Goal: Task Accomplishment & Management: Use online tool/utility

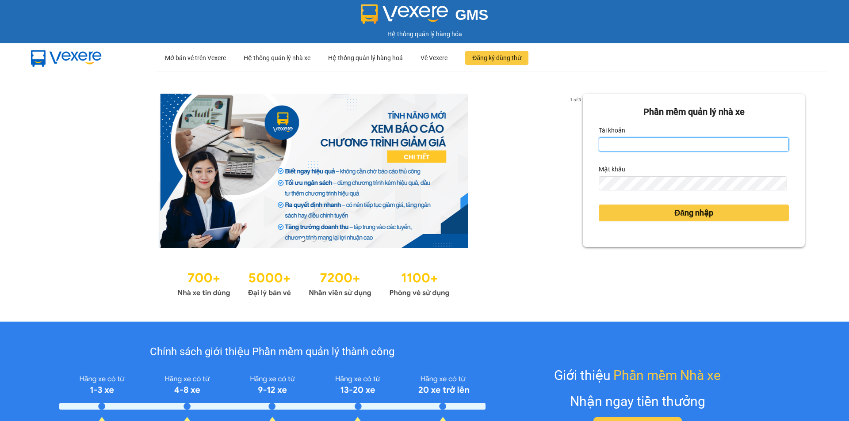
click at [635, 141] on input "Tài khoản" at bounding box center [694, 145] width 190 height 14
type input "yen0932249949.vinhquang"
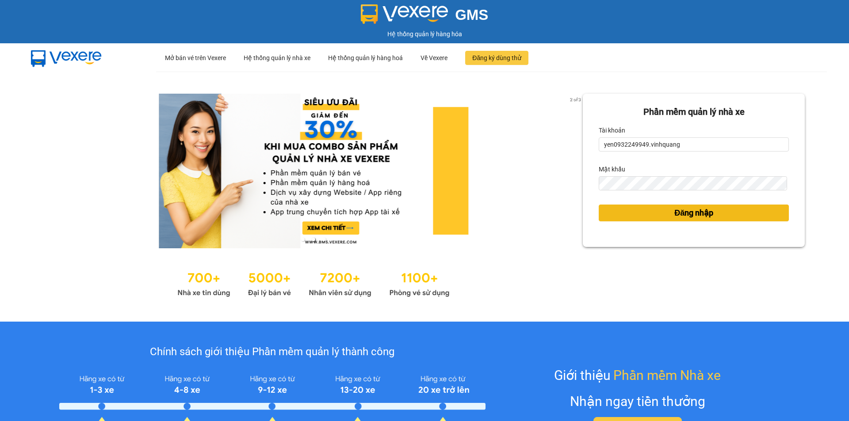
click at [681, 210] on span "Đăng nhập" at bounding box center [693, 213] width 39 height 12
click at [683, 214] on span "Đăng nhập" at bounding box center [693, 213] width 39 height 12
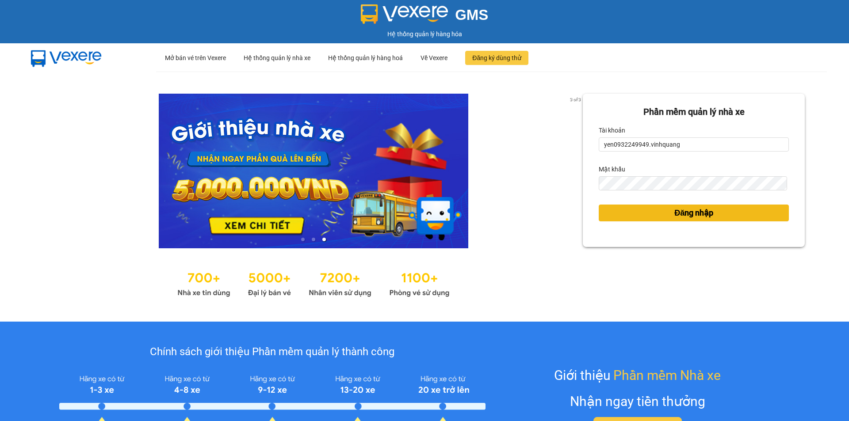
click at [683, 214] on span "Đăng nhập" at bounding box center [693, 213] width 39 height 12
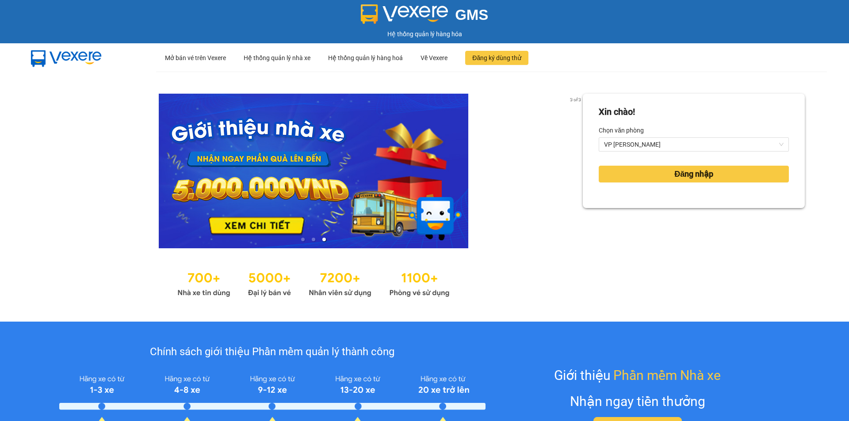
click at [682, 213] on div "Xin chào! Chọn văn phòng VP QUANG TRUNG Đăng nhập" at bounding box center [694, 197] width 222 height 206
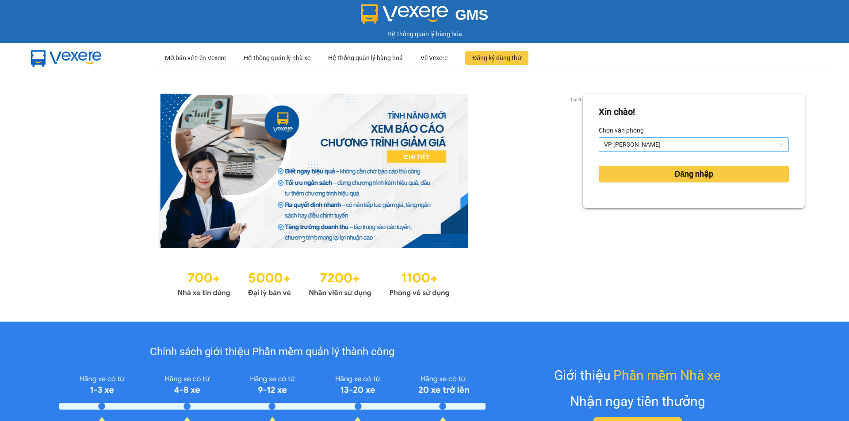
click at [657, 144] on span "VP [PERSON_NAME]" at bounding box center [694, 144] width 180 height 13
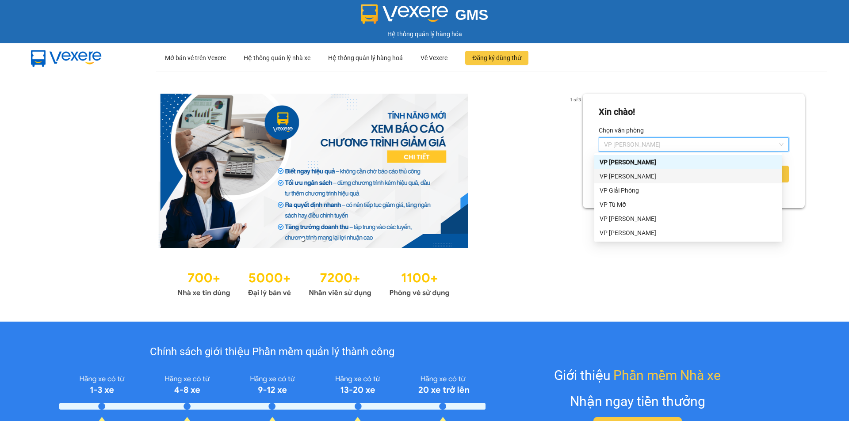
click at [652, 175] on div "VP LÊ HỒNG PHONG" at bounding box center [688, 177] width 177 height 10
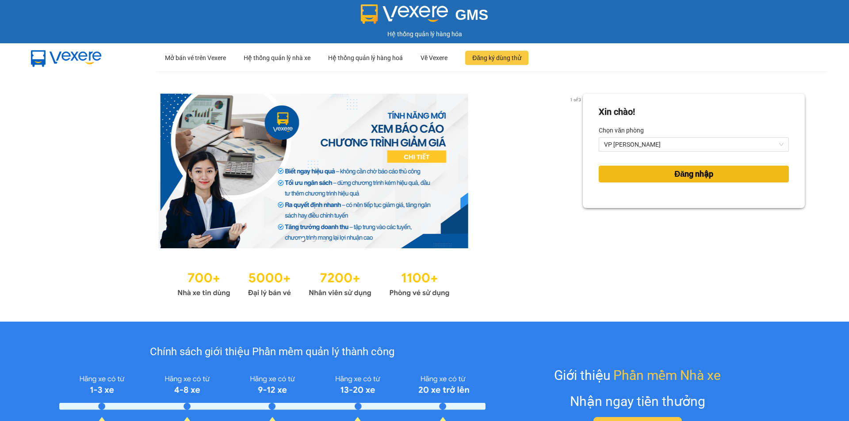
click at [683, 175] on span "Đăng nhập" at bounding box center [693, 174] width 39 height 12
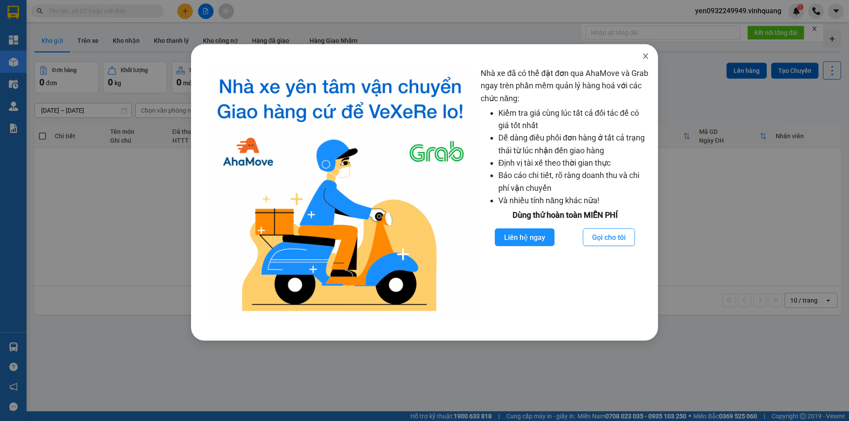
click at [647, 61] on span "Close" at bounding box center [645, 56] width 25 height 25
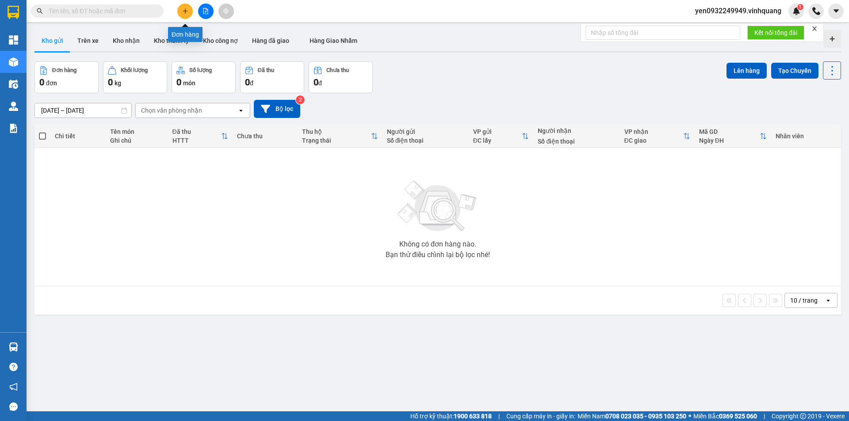
click at [184, 13] on icon "plus" at bounding box center [185, 11] width 6 height 6
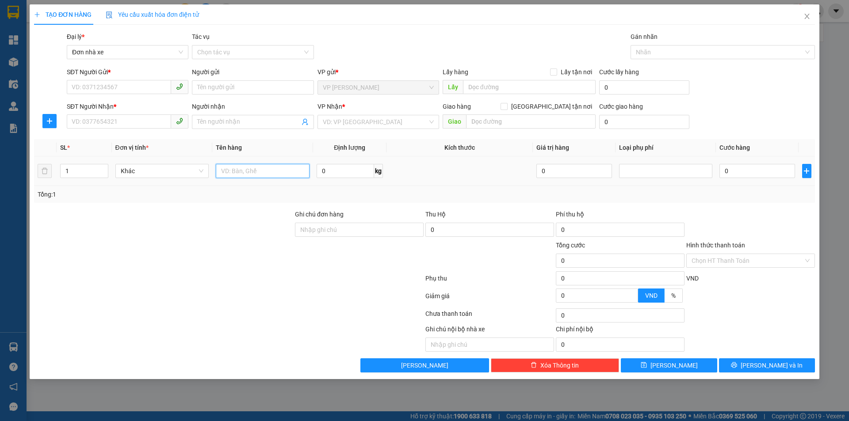
click at [250, 168] on input "text" at bounding box center [263, 171] width 94 height 14
type input "01 tải xám nhỏ"
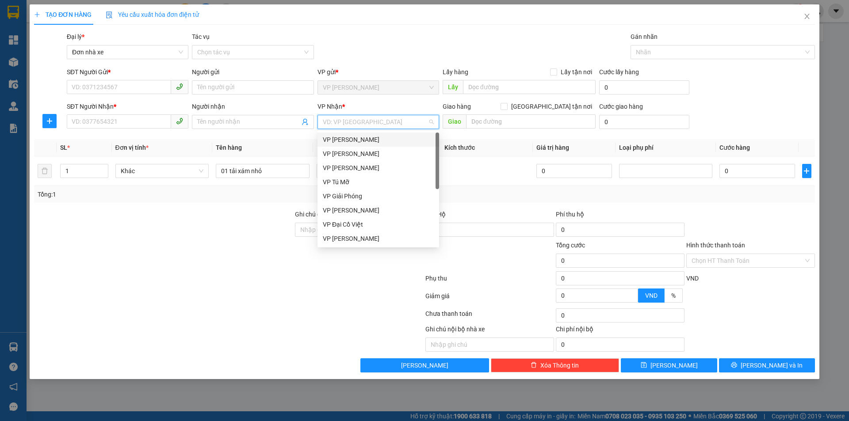
click at [379, 125] on input "search" at bounding box center [375, 121] width 105 height 13
click at [356, 188] on div "VP Tú Mỡ" at bounding box center [379, 182] width 122 height 14
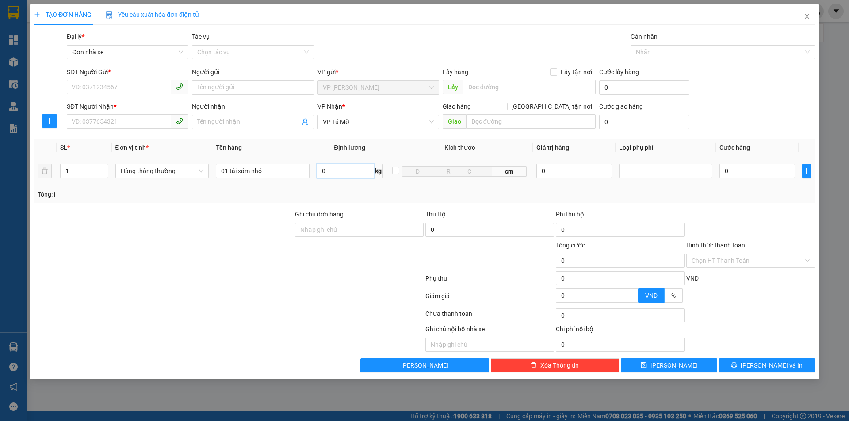
click at [321, 171] on input "0" at bounding box center [345, 171] width 57 height 14
type input "9"
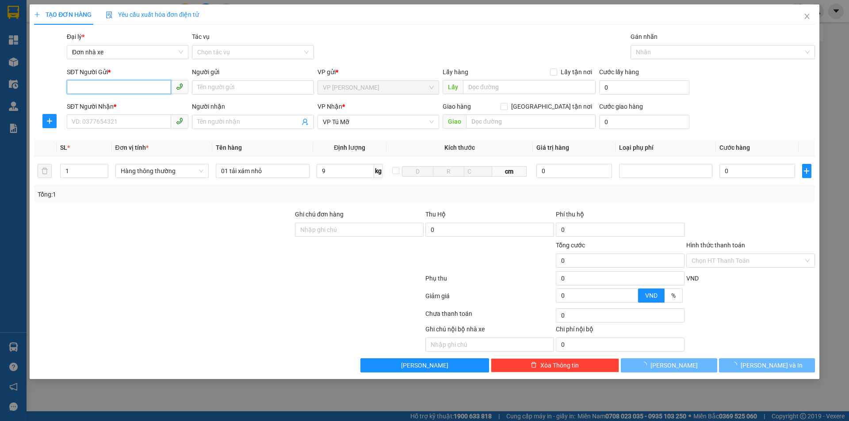
click at [100, 87] on input "SĐT Người Gửi *" at bounding box center [119, 87] width 104 height 14
type input "40.000"
type input "0386479044"
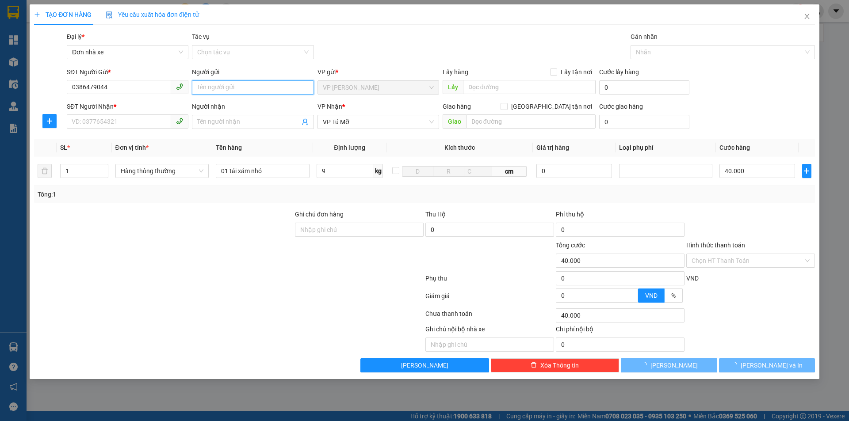
click at [245, 87] on input "Người gửi" at bounding box center [253, 87] width 122 height 14
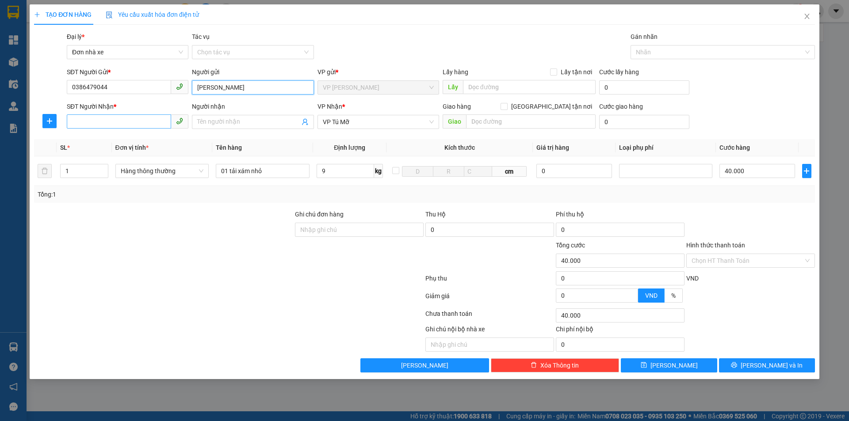
type input "[PERSON_NAME]"
click at [117, 126] on input "SĐT Người Nhận *" at bounding box center [119, 122] width 104 height 14
type input "0904994614"
click at [219, 121] on input "Người nhận" at bounding box center [248, 122] width 102 height 10
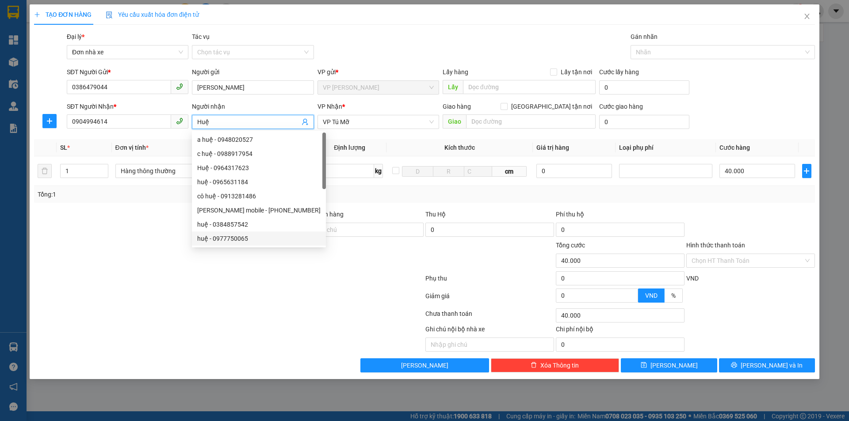
type input "Huệ"
click at [250, 293] on div at bounding box center [228, 298] width 391 height 18
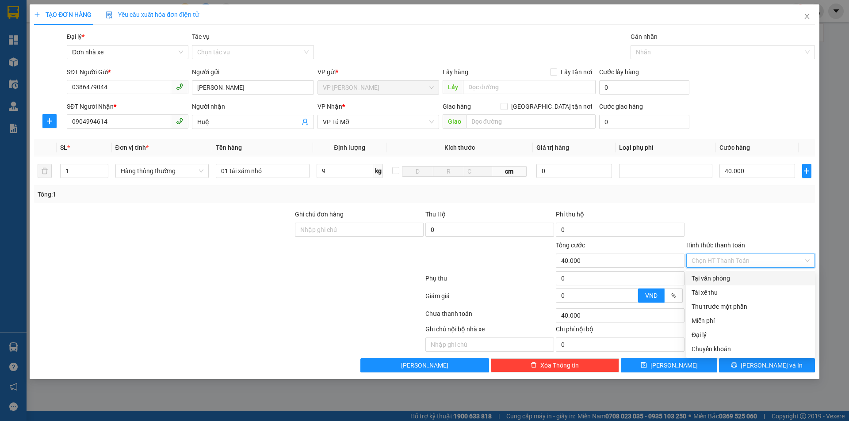
click at [755, 263] on input "Hình thức thanh toán" at bounding box center [748, 260] width 112 height 13
click at [736, 279] on div "Tại văn phòng" at bounding box center [751, 279] width 118 height 10
type input "0"
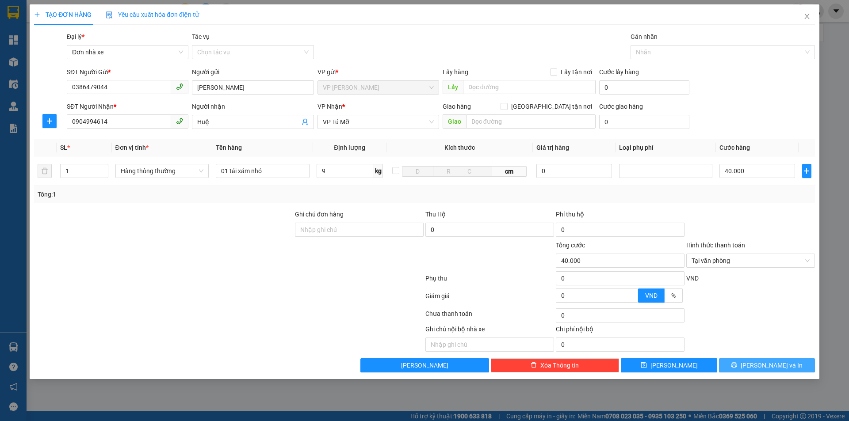
click at [767, 364] on span "Lưu và In" at bounding box center [772, 366] width 62 height 10
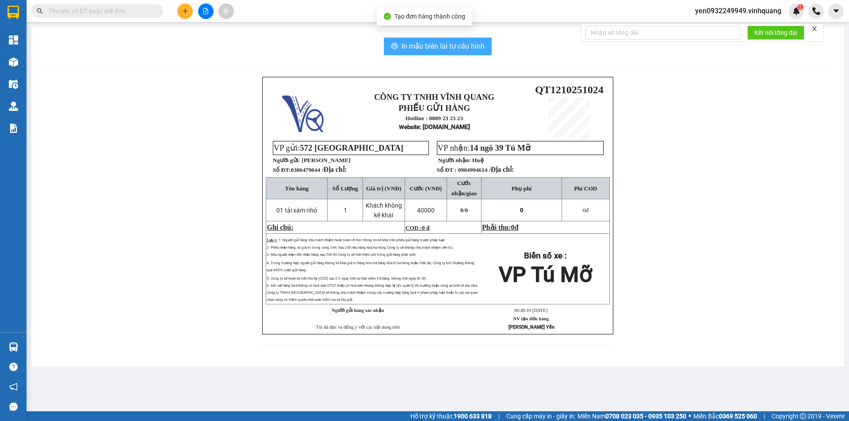
click at [427, 42] on span "In mẫu biên lai tự cấu hình" at bounding box center [443, 46] width 83 height 11
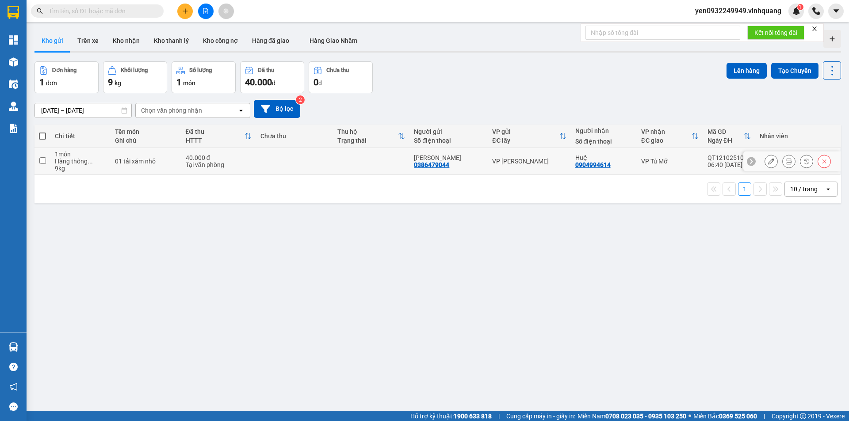
click at [45, 160] on input "checkbox" at bounding box center [42, 160] width 7 height 7
checkbox input "true"
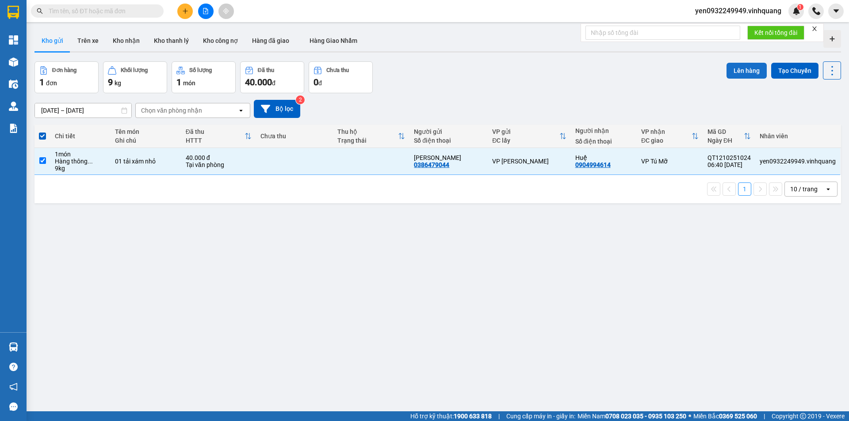
click at [733, 70] on button "Lên hàng" at bounding box center [747, 71] width 40 height 16
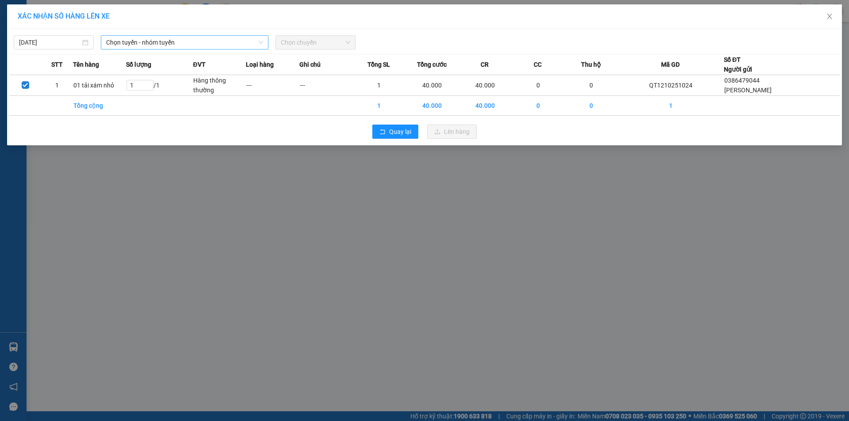
click at [172, 37] on span "Chọn tuyến - nhóm tuyến" at bounding box center [184, 42] width 157 height 13
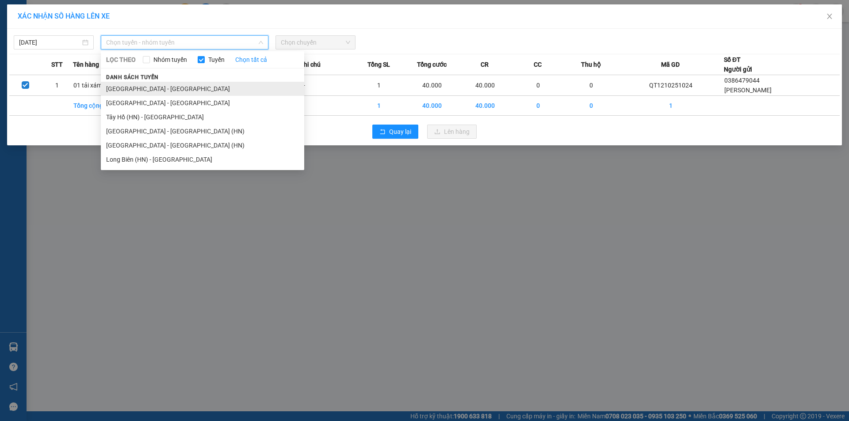
click at [129, 92] on li "[GEOGRAPHIC_DATA] - [GEOGRAPHIC_DATA]" at bounding box center [202, 89] width 203 height 14
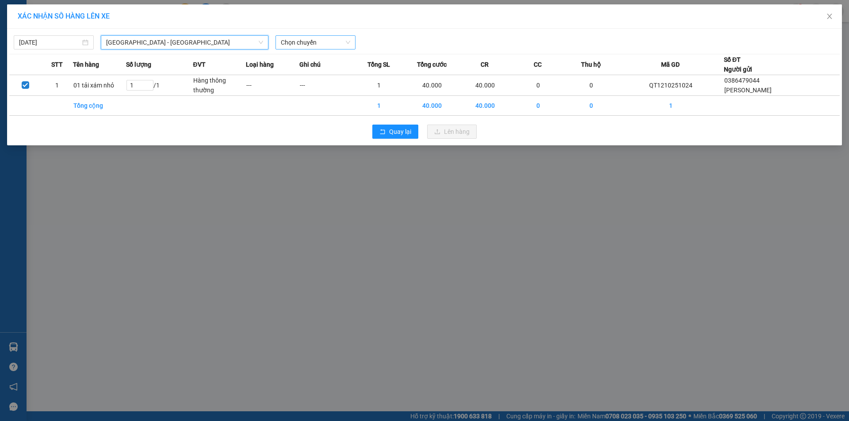
click at [341, 42] on span "Chọn chuyến" at bounding box center [315, 42] width 69 height 13
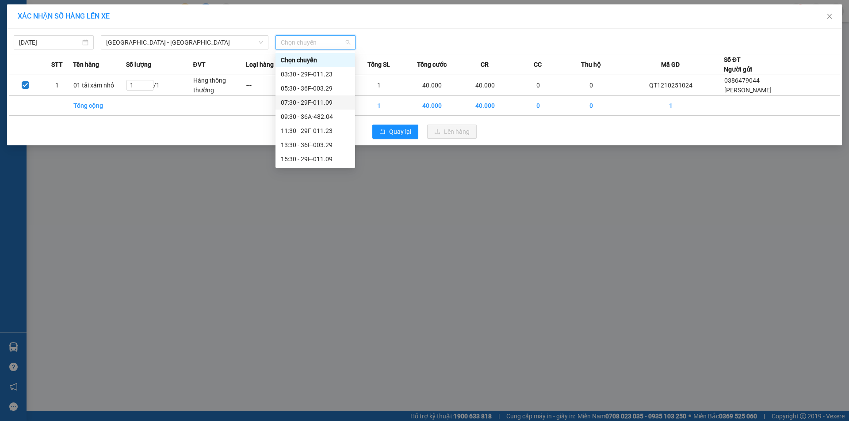
click at [322, 104] on div "07:30 - 29F-011.09" at bounding box center [315, 103] width 69 height 10
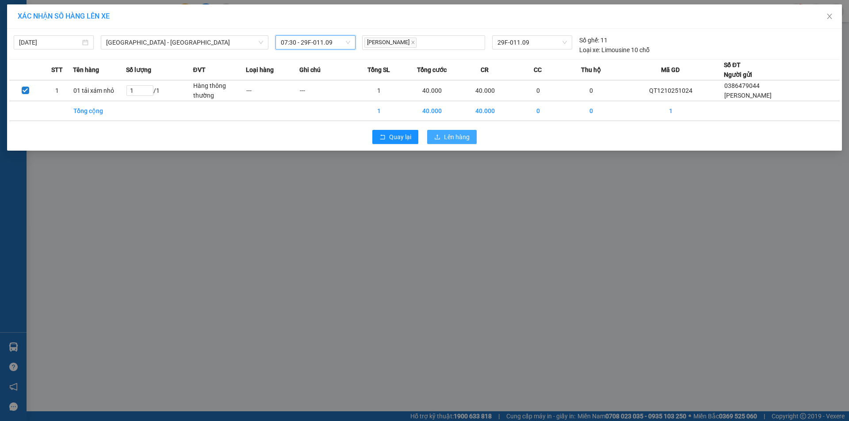
click at [457, 137] on span "Lên hàng" at bounding box center [457, 137] width 26 height 10
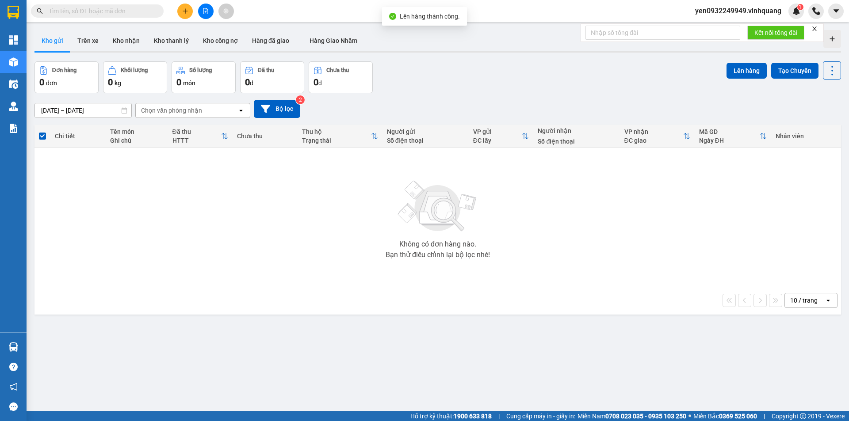
click at [728, 11] on span "yen0932249949.vinhquang" at bounding box center [738, 10] width 100 height 11
click at [723, 25] on span "Đăng xuất" at bounding box center [742, 28] width 81 height 10
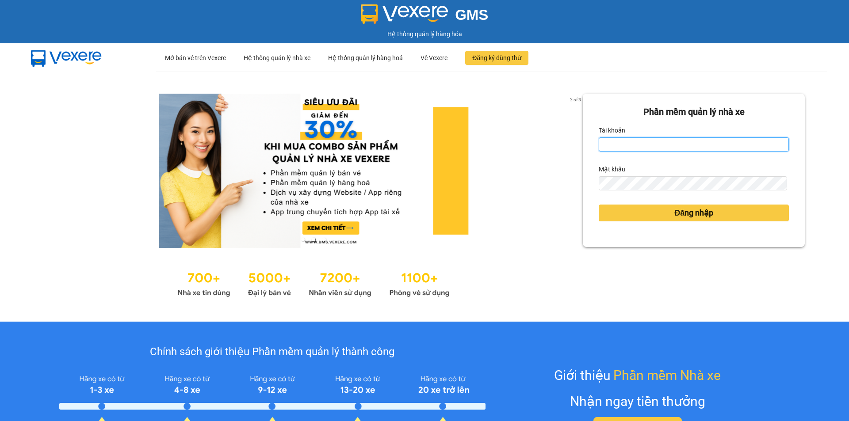
click at [661, 145] on input "Tài khoản" at bounding box center [694, 145] width 190 height 14
type input "yen0932249949.vinhquang"
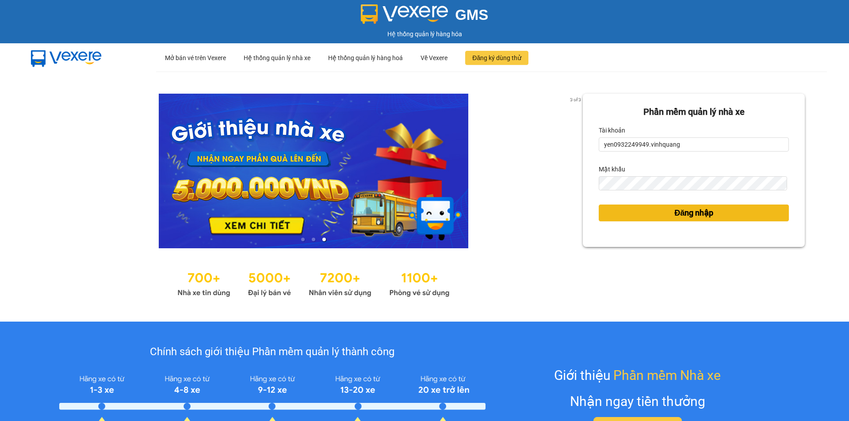
click at [692, 214] on span "Đăng nhập" at bounding box center [693, 213] width 39 height 12
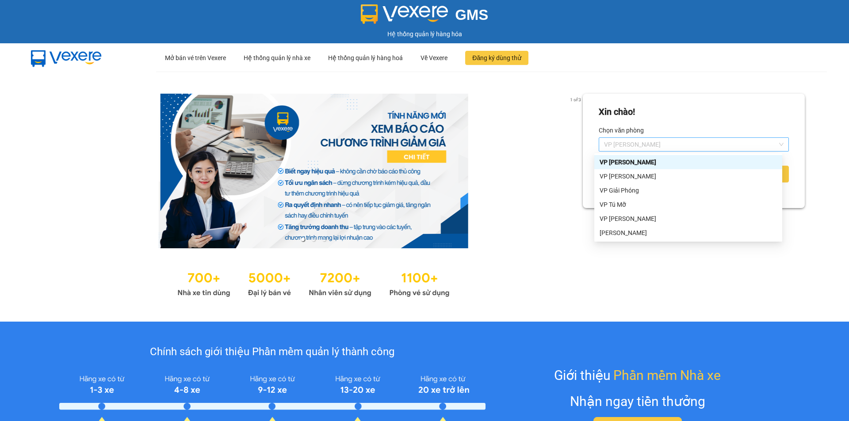
click at [650, 140] on span "VP [PERSON_NAME]" at bounding box center [694, 144] width 180 height 13
click at [653, 179] on div "VP LÊ HỒNG PHONG" at bounding box center [688, 177] width 177 height 10
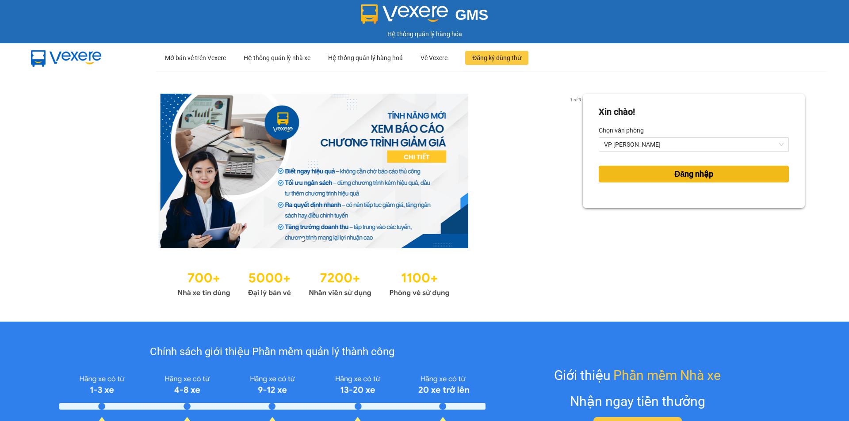
click at [688, 176] on span "Đăng nhập" at bounding box center [693, 174] width 39 height 12
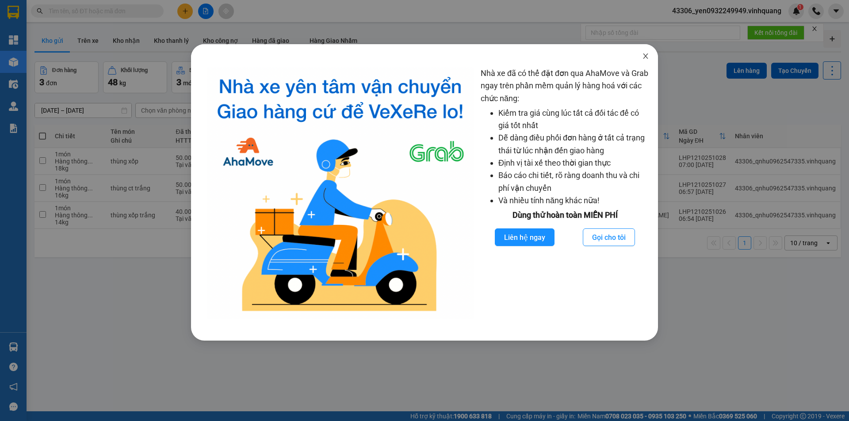
click at [647, 54] on icon "close" at bounding box center [645, 56] width 7 height 7
